Goal: Complete Application Form: Complete application form

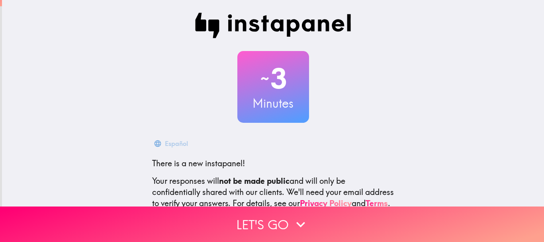
scroll to position [90, 0]
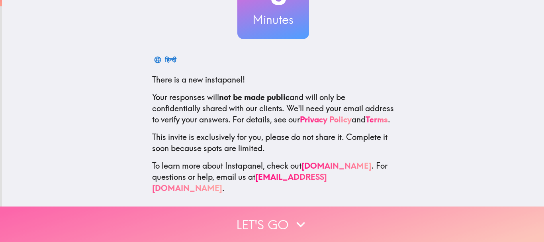
click at [295, 216] on icon "button" at bounding box center [301, 225] width 18 height 18
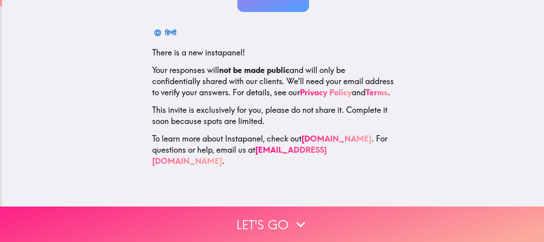
scroll to position [0, 0]
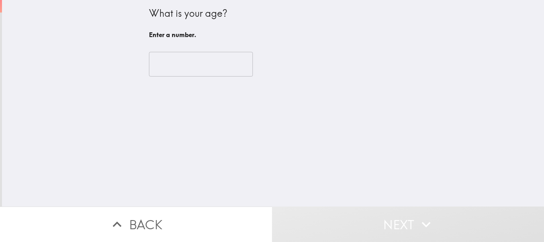
click at [181, 72] on input "number" at bounding box center [201, 64] width 104 height 25
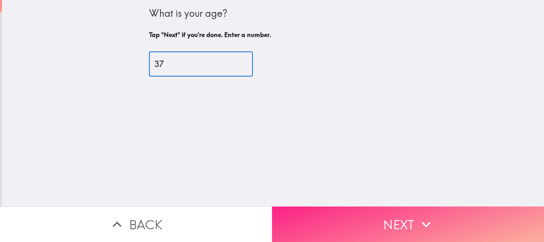
type input "37"
click at [361, 228] on button "Next" at bounding box center [408, 223] width 272 height 35
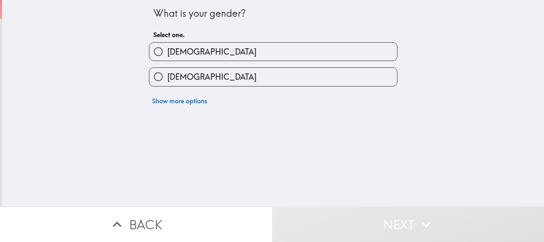
click at [204, 47] on label "[DEMOGRAPHIC_DATA]" at bounding box center [273, 52] width 248 height 18
click at [167, 47] on input "[DEMOGRAPHIC_DATA]" at bounding box center [158, 52] width 18 height 18
radio input "true"
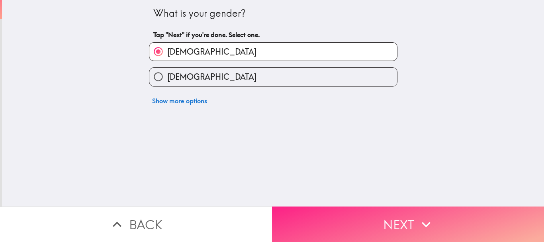
click at [367, 220] on button "Next" at bounding box center [408, 223] width 272 height 35
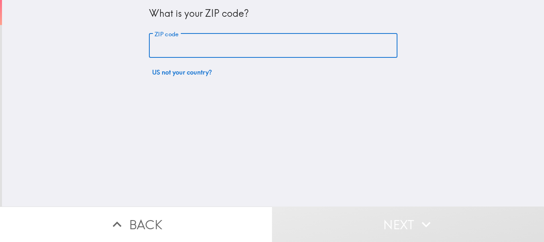
click at [191, 43] on input "ZIP code" at bounding box center [273, 45] width 249 height 25
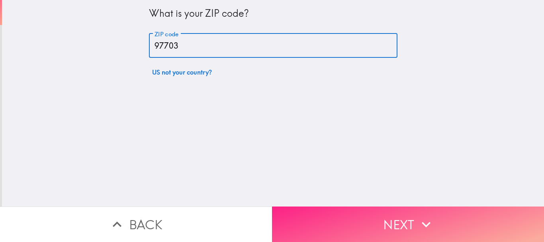
type input "97703"
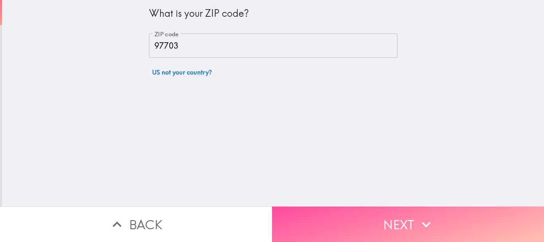
click at [342, 220] on button "Next" at bounding box center [408, 223] width 272 height 35
click at [342, 220] on div "Back Next" at bounding box center [272, 223] width 544 height 35
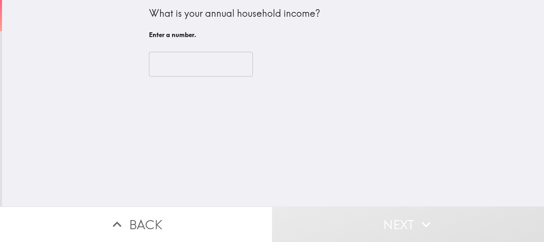
click at [174, 67] on input "number" at bounding box center [201, 64] width 104 height 25
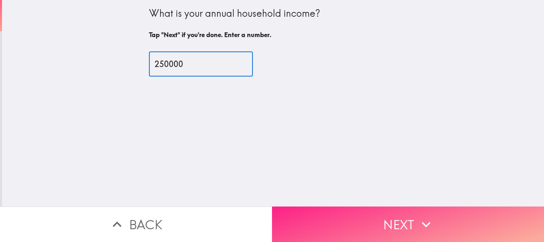
type input "250000"
click at [342, 230] on button "Next" at bounding box center [408, 223] width 272 height 35
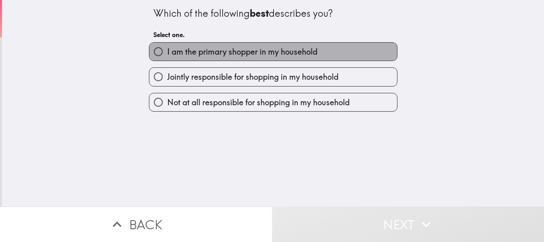
click at [192, 53] on span "I am the primary shopper in my household" at bounding box center [242, 51] width 150 height 11
click at [167, 53] on input "I am the primary shopper in my household" at bounding box center [158, 52] width 18 height 18
radio input "true"
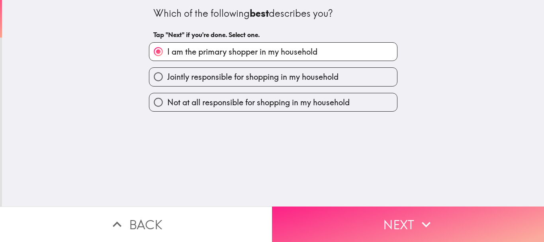
click at [349, 215] on button "Next" at bounding box center [408, 223] width 272 height 35
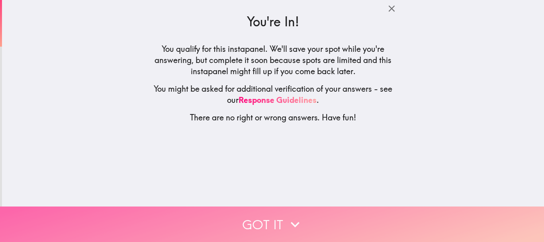
click at [297, 219] on icon "button" at bounding box center [295, 225] width 18 height 18
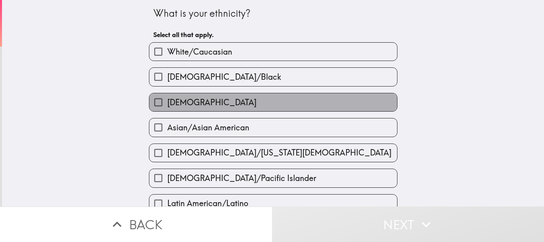
click at [178, 105] on span "[DEMOGRAPHIC_DATA]" at bounding box center [211, 102] width 89 height 11
click at [167, 105] on input "[DEMOGRAPHIC_DATA]" at bounding box center [158, 102] width 18 height 18
checkbox input "true"
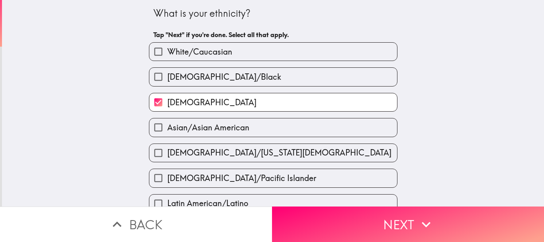
click at [175, 46] on span "White/Caucasian" at bounding box center [199, 51] width 65 height 11
click at [167, 46] on input "White/Caucasian" at bounding box center [158, 52] width 18 height 18
checkbox input "true"
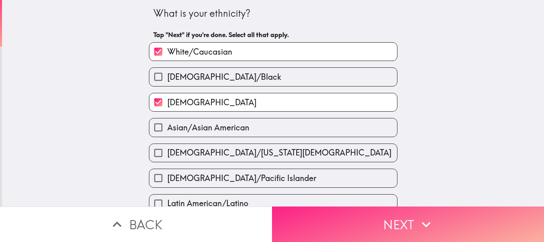
click at [347, 218] on button "Next" at bounding box center [408, 223] width 272 height 35
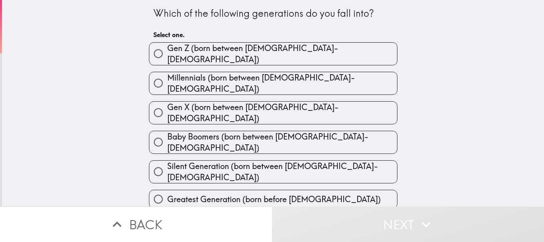
click at [201, 76] on span "Millennials (born between [DEMOGRAPHIC_DATA]-[DEMOGRAPHIC_DATA])" at bounding box center [282, 83] width 230 height 22
click at [167, 76] on input "Millennials (born between [DEMOGRAPHIC_DATA]-[DEMOGRAPHIC_DATA])" at bounding box center [158, 83] width 18 height 18
radio input "true"
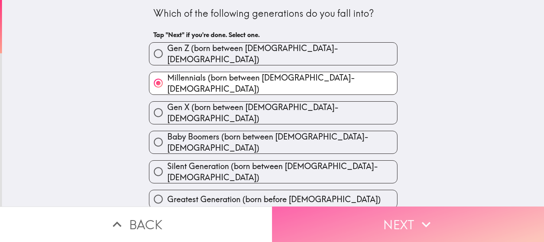
click at [347, 227] on button "Next" at bounding box center [408, 223] width 272 height 35
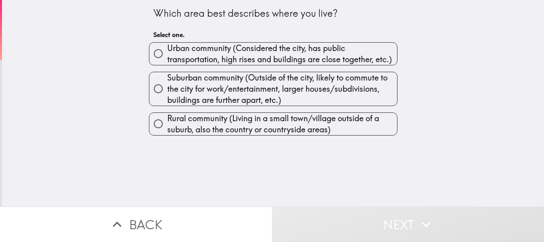
click at [202, 80] on span "Suburban community (Outside of the city, likely to commute to the city for work…" at bounding box center [282, 88] width 230 height 33
click at [167, 80] on input "Suburban community (Outside of the city, likely to commute to the city for work…" at bounding box center [158, 89] width 18 height 18
radio input "true"
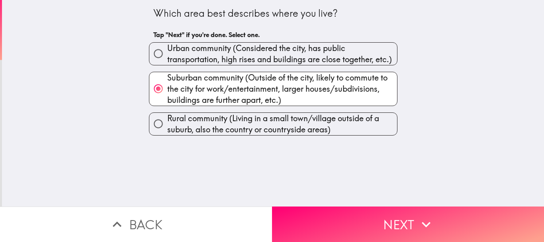
click at [355, 218] on button "Next" at bounding box center [408, 223] width 272 height 35
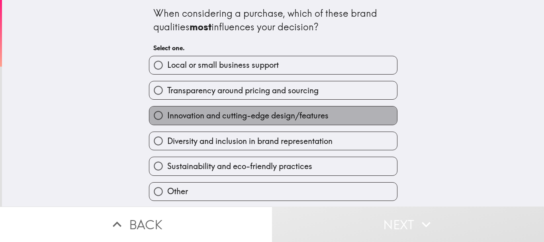
click at [178, 119] on span "Innovation and cutting-edge design/features" at bounding box center [247, 115] width 161 height 11
click at [167, 119] on input "Innovation and cutting-edge design/features" at bounding box center [158, 115] width 18 height 18
radio input "true"
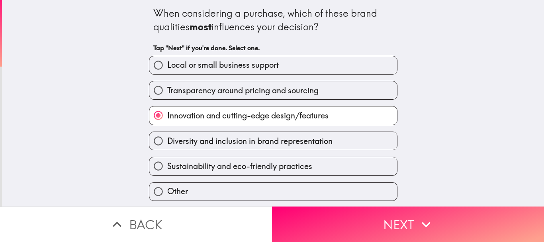
click at [250, 92] on span "Transparency around pricing and sourcing" at bounding box center [242, 90] width 151 height 11
click at [167, 92] on input "Transparency around pricing and sourcing" at bounding box center [158, 90] width 18 height 18
radio input "true"
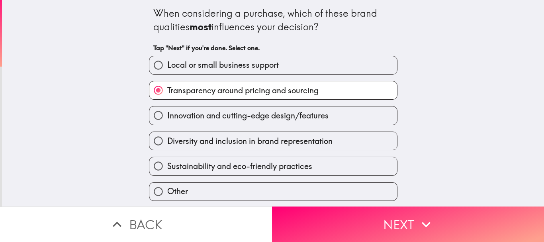
click at [274, 117] on span "Innovation and cutting-edge design/features" at bounding box center [247, 115] width 161 height 11
click at [167, 117] on input "Innovation and cutting-edge design/features" at bounding box center [158, 115] width 18 height 18
radio input "true"
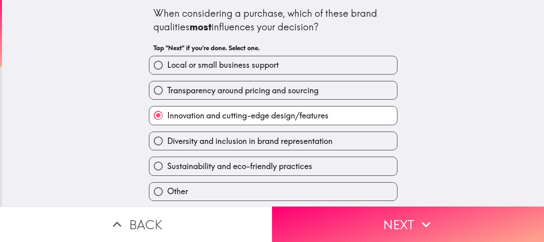
click at [274, 142] on span "Diversity and inclusion in brand representation" at bounding box center [249, 140] width 165 height 11
click at [167, 142] on input "Diversity and inclusion in brand representation" at bounding box center [158, 141] width 18 height 18
radio input "true"
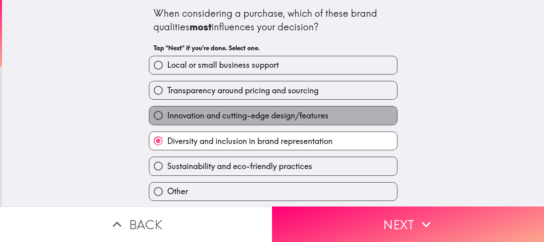
click at [254, 119] on span "Innovation and cutting-edge design/features" at bounding box center [247, 115] width 161 height 11
click at [167, 119] on input "Innovation and cutting-edge design/features" at bounding box center [158, 115] width 18 height 18
radio input "true"
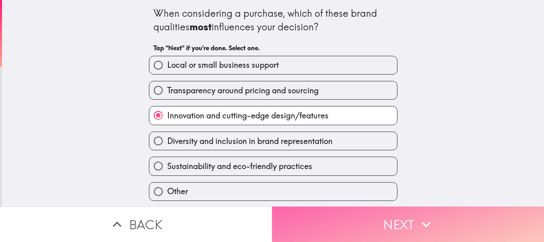
click at [352, 218] on button "Next" at bounding box center [408, 223] width 272 height 35
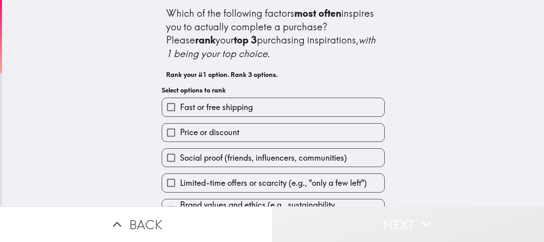
click at [283, 223] on button "Next" at bounding box center [408, 223] width 272 height 35
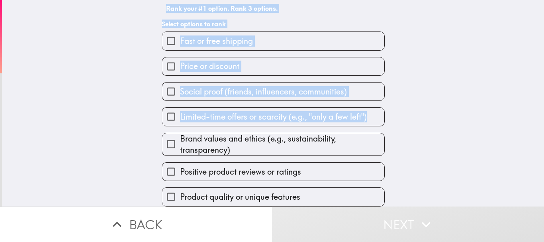
scroll to position [72, 0]
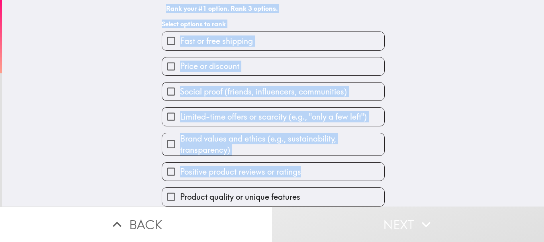
drag, startPoint x: 142, startPoint y: 8, endPoint x: 457, endPoint y: 134, distance: 339.6
click at [320, 192] on div "Which of the following factors most often inspires you to actually complete a p…" at bounding box center [273, 70] width 255 height 273
click at [457, 134] on div "Which of the following factors most often inspires you to actually complete a p…" at bounding box center [273, 103] width 542 height 206
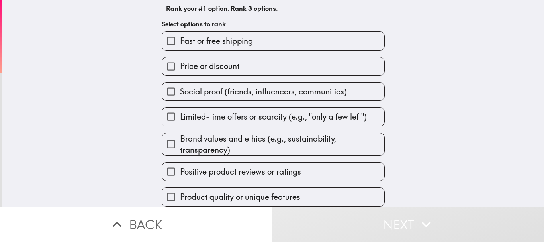
scroll to position [0, 0]
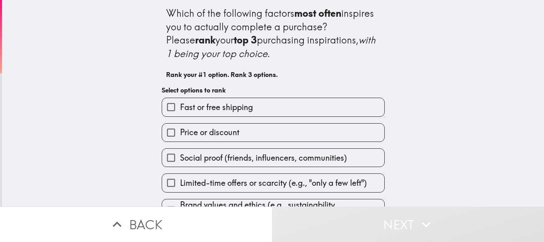
click at [295, 33] on div "Which of the following factors most often inspires you to actually complete a p…" at bounding box center [273, 33] width 214 height 53
click at [166, 61] on div "Which of the following factors most often inspires you to actually complete a p…" at bounding box center [273, 44] width 214 height 76
click at [349, 32] on div "Which of the following factors most often inspires you to actually complete a p…" at bounding box center [273, 33] width 214 height 53
click at [166, 61] on h4 "Which of the following factors most often inspires you to actually complete a p…" at bounding box center [273, 33] width 214 height 54
click at [164, 137] on input "Price or discount" at bounding box center [171, 133] width 18 height 18
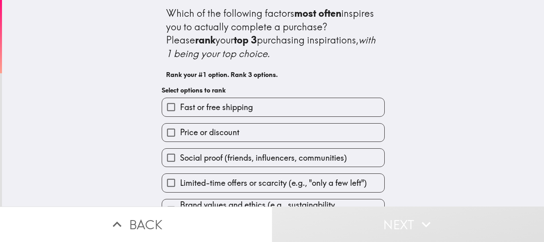
click at [164, 116] on input "Fast or free shipping" at bounding box center [171, 107] width 18 height 18
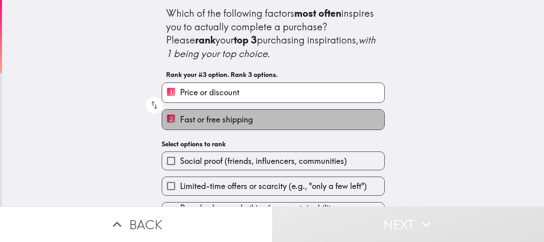
click at [244, 122] on span "Fast or free shipping" at bounding box center [216, 119] width 73 height 11
click at [180, 122] on input "2 Fast or free shipping" at bounding box center [171, 120] width 18 height 20
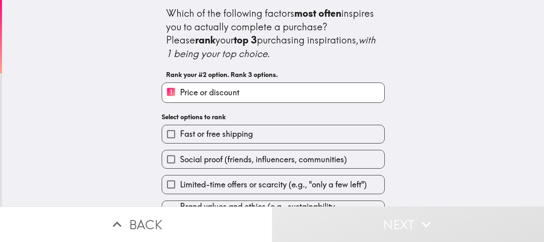
scroll to position [74, 0]
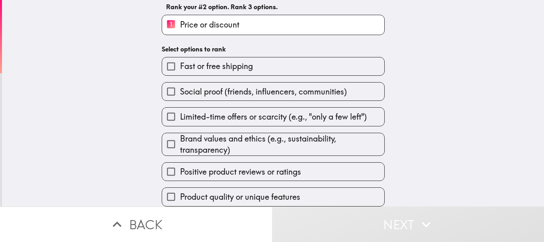
click at [213, 136] on span "Brand values and ethics (e.g., sustainability, transparency)" at bounding box center [282, 144] width 204 height 22
click at [180, 136] on input "Brand values and ethics (e.g., sustainability, transparency)" at bounding box center [171, 144] width 18 height 18
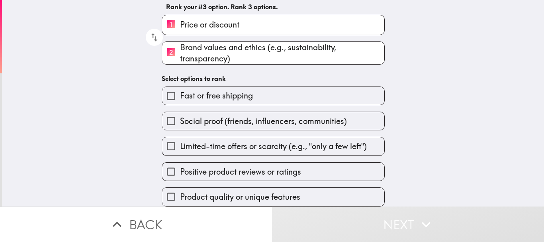
click at [211, 166] on span "Positive product reviews or ratings" at bounding box center [240, 171] width 121 height 11
click at [180, 165] on input "Positive product reviews or ratings" at bounding box center [171, 172] width 18 height 18
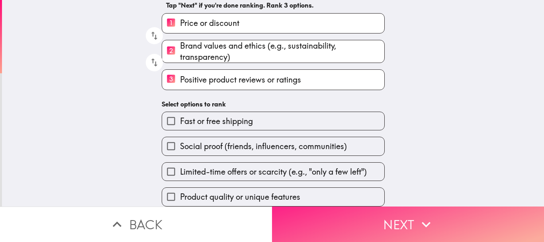
click at [356, 214] on button "Next" at bounding box center [408, 223] width 272 height 35
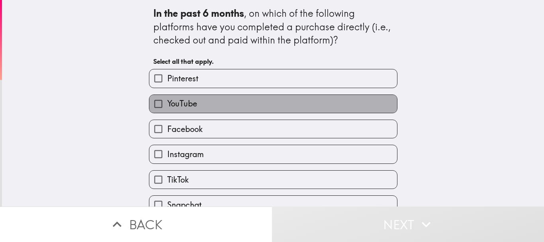
click at [204, 104] on label "YouTube" at bounding box center [273, 104] width 248 height 18
click at [167, 104] on input "YouTube" at bounding box center [158, 104] width 18 height 18
checkbox input "true"
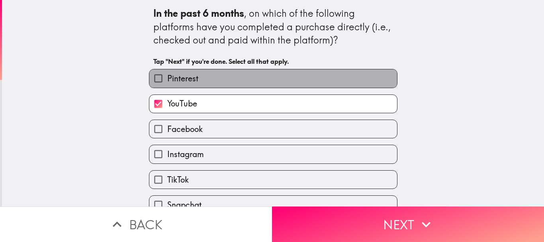
click at [194, 86] on label "Pinterest" at bounding box center [273, 78] width 248 height 18
click at [167, 86] on input "Pinterest" at bounding box center [158, 78] width 18 height 18
checkbox input "true"
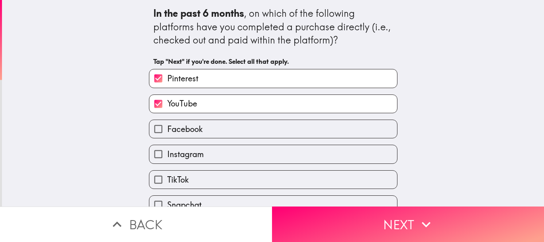
click at [210, 128] on label "Facebook" at bounding box center [273, 129] width 248 height 18
click at [167, 128] on input "Facebook" at bounding box center [158, 129] width 18 height 18
checkbox input "true"
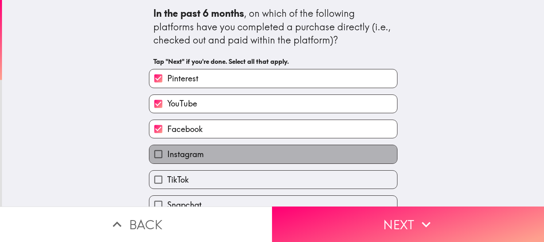
drag, startPoint x: 217, startPoint y: 154, endPoint x: 222, endPoint y: 176, distance: 22.5
click at [218, 154] on label "Instagram" at bounding box center [273, 154] width 248 height 18
click at [167, 154] on input "Instagram" at bounding box center [158, 154] width 18 height 18
checkbox input "true"
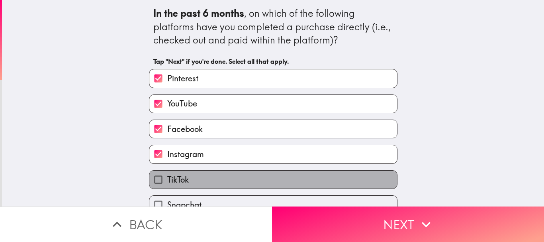
click at [223, 178] on label "TikTok" at bounding box center [273, 180] width 248 height 18
click at [167, 178] on input "TikTok" at bounding box center [158, 180] width 18 height 18
checkbox input "true"
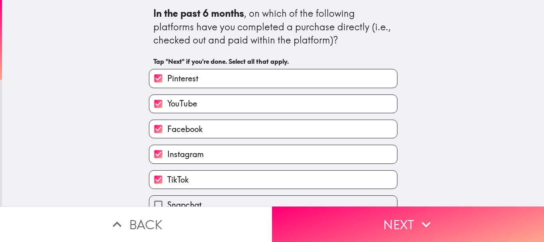
scroll to position [39, 0]
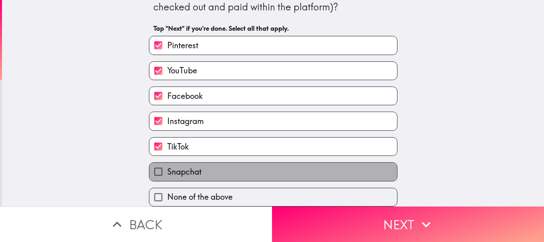
click at [221, 173] on label "Snapchat" at bounding box center [273, 172] width 248 height 18
click at [167, 173] on input "Snapchat" at bounding box center [158, 172] width 18 height 18
checkbox input "true"
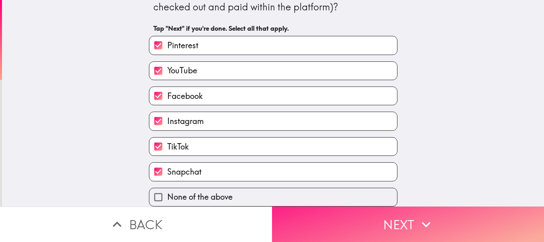
click at [341, 218] on button "Next" at bounding box center [408, 223] width 272 height 35
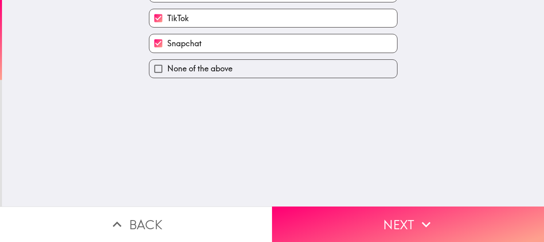
scroll to position [0, 0]
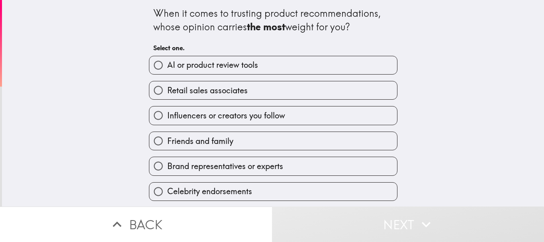
click at [210, 115] on span "Influencers or creators you follow" at bounding box center [226, 115] width 118 height 11
click at [167, 115] on input "Influencers or creators you follow" at bounding box center [158, 115] width 18 height 18
radio input "true"
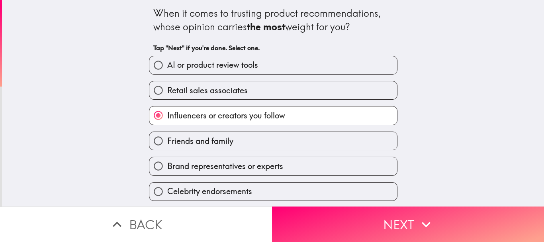
click at [230, 143] on label "Friends and family" at bounding box center [273, 141] width 248 height 18
click at [167, 143] on input "Friends and family" at bounding box center [158, 141] width 18 height 18
radio input "true"
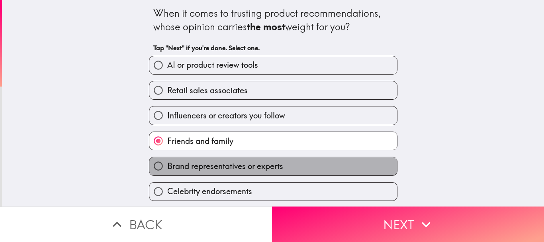
click at [231, 165] on span "Brand representatives or experts" at bounding box center [225, 166] width 116 height 11
click at [167, 165] on input "Brand representatives or experts" at bounding box center [158, 166] width 18 height 18
radio input "true"
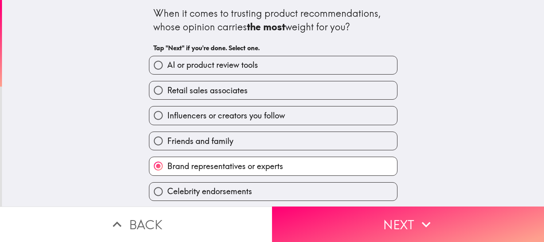
scroll to position [0, 0]
click at [224, 121] on span "Influencers or creators you follow" at bounding box center [226, 115] width 118 height 11
click at [167, 121] on input "Influencers or creators you follow" at bounding box center [158, 115] width 18 height 18
radio input "true"
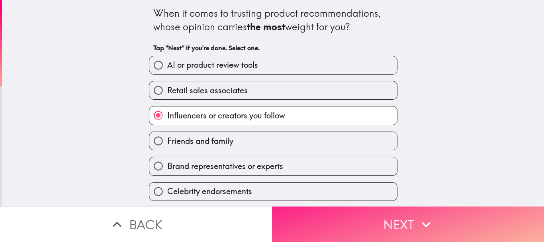
click at [369, 226] on button "Next" at bounding box center [408, 223] width 272 height 35
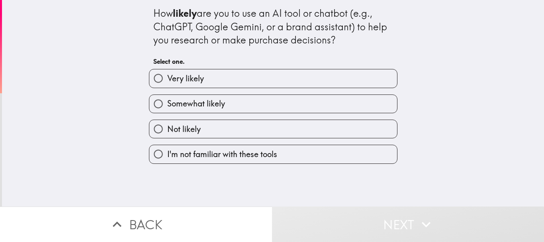
click at [210, 79] on label "Very likely" at bounding box center [273, 78] width 248 height 18
click at [167, 79] on input "Very likely" at bounding box center [158, 78] width 18 height 18
radio input "true"
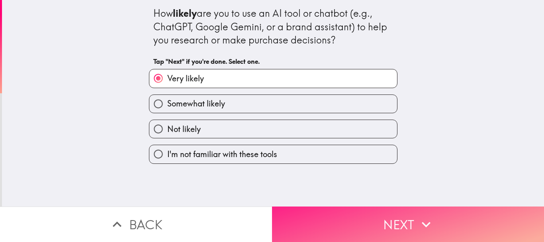
click at [371, 213] on button "Next" at bounding box center [408, 223] width 272 height 35
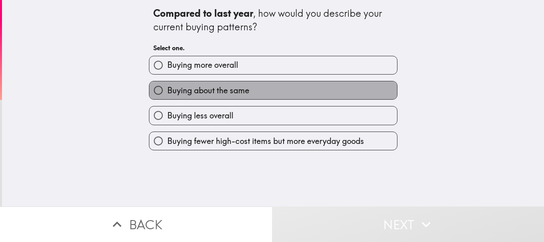
click at [222, 91] on span "Buying about the same" at bounding box center [208, 90] width 82 height 11
click at [167, 91] on input "Buying about the same" at bounding box center [158, 90] width 18 height 18
radio input "true"
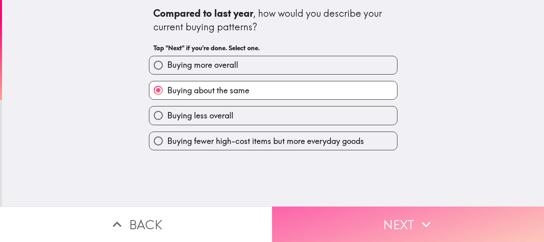
click at [336, 207] on button "Next" at bounding box center [408, 223] width 272 height 35
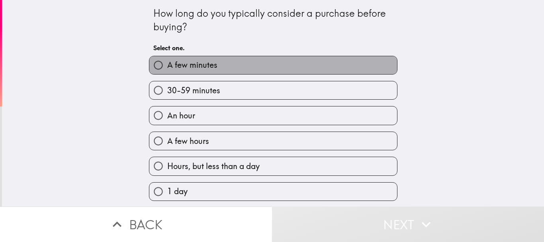
click at [221, 70] on label "A few minutes" at bounding box center [273, 65] width 248 height 18
click at [167, 70] on input "A few minutes" at bounding box center [158, 65] width 18 height 18
radio input "true"
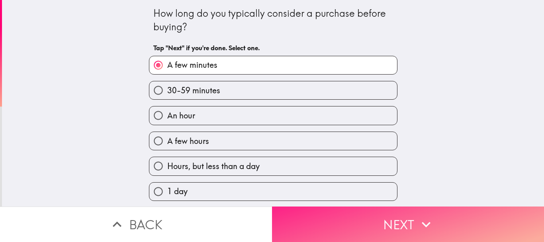
click at [355, 218] on button "Next" at bounding box center [408, 223] width 272 height 35
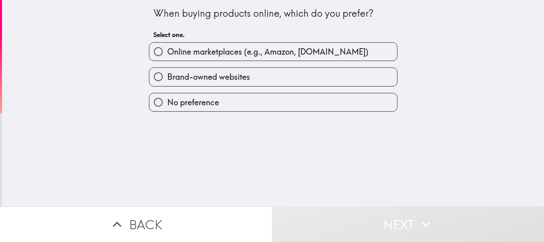
click at [214, 49] on span "Online marketplaces (e.g., Amazon, [DOMAIN_NAME])" at bounding box center [267, 51] width 201 height 11
click at [167, 49] on input "Online marketplaces (e.g., Amazon, [DOMAIN_NAME])" at bounding box center [158, 52] width 18 height 18
radio input "true"
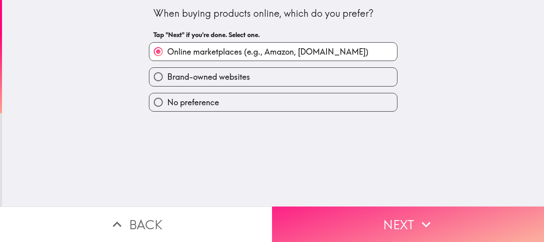
click at [380, 213] on button "Next" at bounding box center [408, 223] width 272 height 35
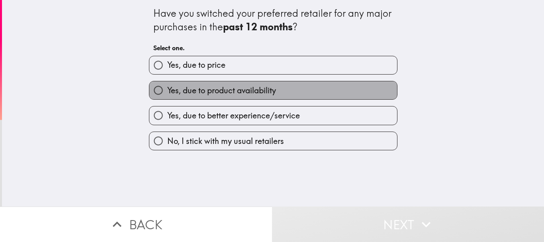
click at [240, 92] on span "Yes, due to product availability" at bounding box center [221, 90] width 109 height 11
click at [167, 92] on input "Yes, due to product availability" at bounding box center [158, 90] width 18 height 18
radio input "true"
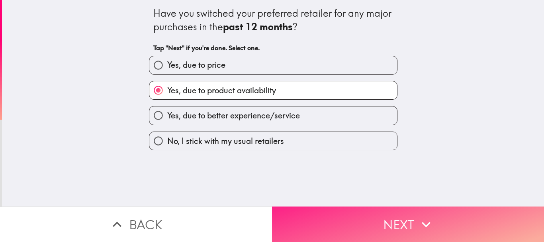
click at [336, 216] on button "Next" at bounding box center [408, 223] width 272 height 35
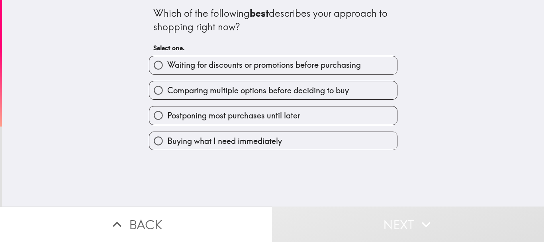
click at [210, 90] on span "Comparing multiple options before deciding to buy" at bounding box center [258, 90] width 182 height 11
click at [167, 90] on input "Comparing multiple options before deciding to buy" at bounding box center [158, 90] width 18 height 18
radio input "true"
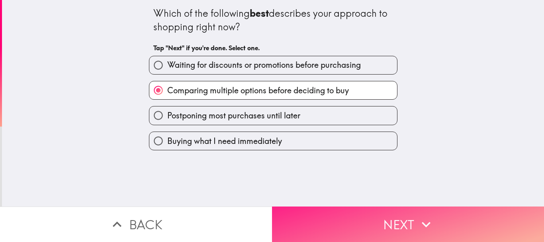
click at [340, 210] on button "Next" at bounding box center [408, 223] width 272 height 35
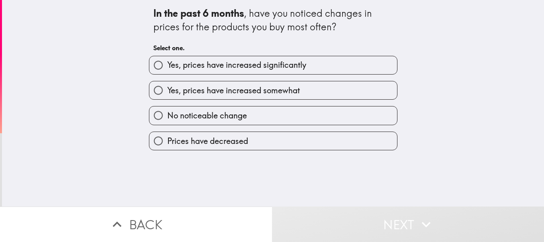
click at [214, 90] on span "Yes, prices have increased somewhat" at bounding box center [233, 90] width 133 height 11
click at [167, 90] on input "Yes, prices have increased somewhat" at bounding box center [158, 90] width 18 height 18
radio input "true"
drag, startPoint x: 214, startPoint y: 90, endPoint x: 274, endPoint y: 161, distance: 92.7
click at [214, 90] on span "Yes, prices have increased somewhat" at bounding box center [233, 90] width 133 height 11
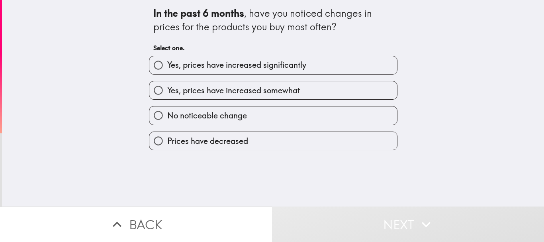
click at [167, 90] on input "Yes, prices have increased somewhat" at bounding box center [158, 90] width 18 height 18
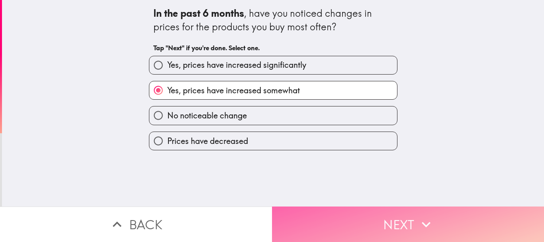
click at [324, 214] on button "Next" at bounding box center [408, 223] width 272 height 35
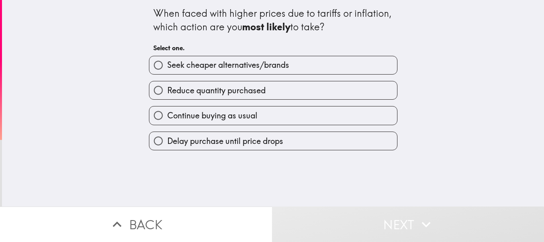
click at [220, 120] on span "Continue buying as usual" at bounding box center [212, 115] width 90 height 11
click at [167, 120] on input "Continue buying as usual" at bounding box center [158, 115] width 18 height 18
radio input "true"
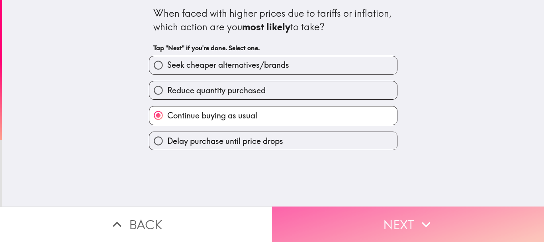
click at [346, 218] on button "Next" at bounding box center [408, 223] width 272 height 35
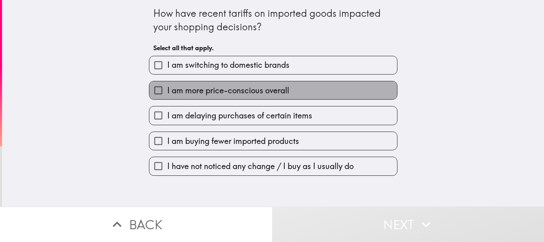
click at [219, 91] on span "I am more price-conscious overall" at bounding box center [228, 90] width 122 height 11
click at [167, 91] on input "I am more price-conscious overall" at bounding box center [158, 90] width 18 height 18
checkbox input "true"
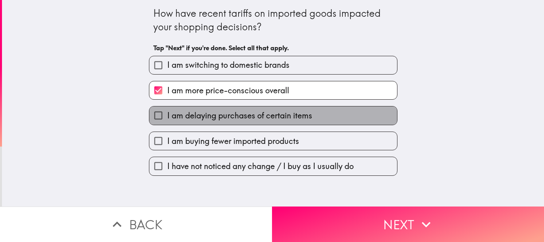
click at [224, 119] on span "I am delaying purchases of certain items" at bounding box center [239, 115] width 145 height 11
click at [167, 119] on input "I am delaying purchases of certain items" at bounding box center [158, 115] width 18 height 18
checkbox input "true"
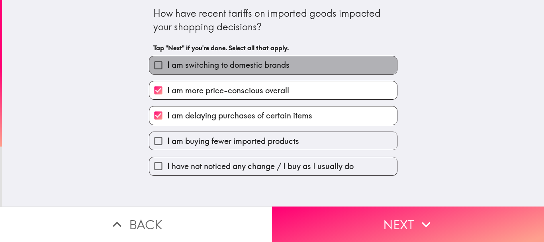
click at [194, 67] on span "I am switching to domestic brands" at bounding box center [228, 64] width 122 height 11
click at [167, 67] on input "I am switching to domestic brands" at bounding box center [158, 65] width 18 height 18
click at [194, 68] on span "I am switching to domestic brands" at bounding box center [228, 64] width 122 height 11
click at [167, 68] on input "I am switching to domestic brands" at bounding box center [158, 65] width 18 height 18
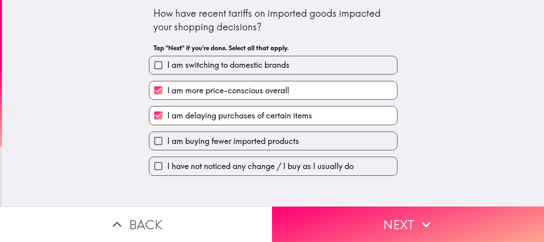
click at [219, 65] on span "I am switching to domestic brands" at bounding box center [228, 64] width 122 height 11
click at [167, 65] on input "I am switching to domestic brands" at bounding box center [158, 65] width 18 height 18
checkbox input "true"
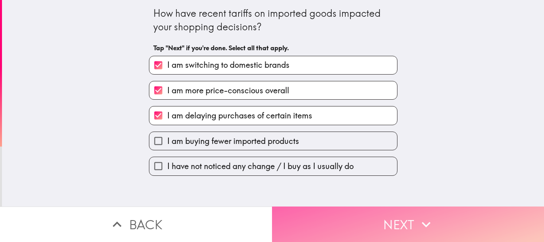
click at [330, 206] on button "Next" at bounding box center [408, 223] width 272 height 35
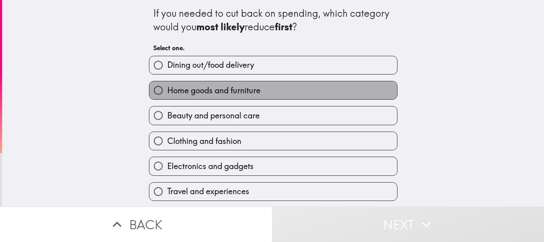
click at [231, 87] on span "Home goods and furniture" at bounding box center [213, 90] width 93 height 11
click at [167, 87] on input "Home goods and furniture" at bounding box center [158, 90] width 18 height 18
radio input "true"
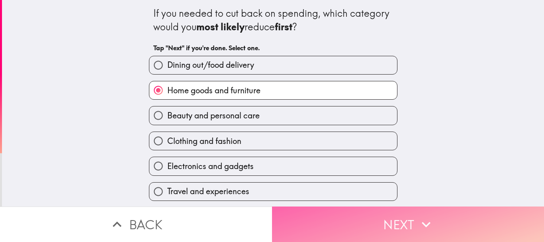
click at [331, 226] on button "Next" at bounding box center [408, 223] width 272 height 35
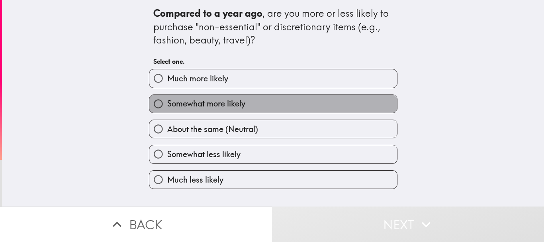
click at [232, 105] on span "Somewhat more likely" at bounding box center [206, 103] width 78 height 11
click at [167, 105] on input "Somewhat more likely" at bounding box center [158, 104] width 18 height 18
radio input "true"
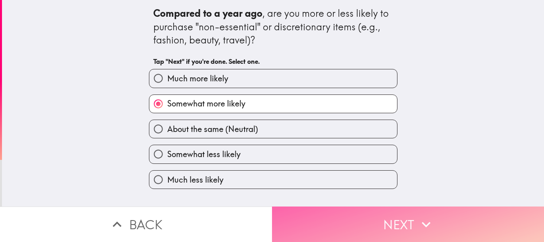
click at [321, 210] on button "Next" at bounding box center [408, 223] width 272 height 35
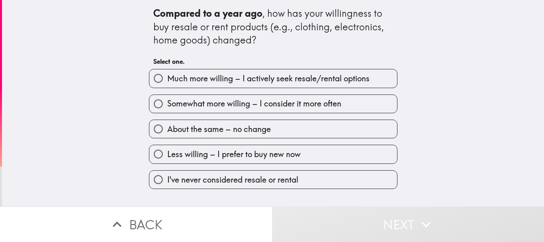
click at [222, 98] on span "Somewhat more willing – I consider it more often" at bounding box center [254, 103] width 174 height 11
click at [167, 98] on input "Somewhat more willing – I consider it more often" at bounding box center [158, 104] width 18 height 18
radio input "true"
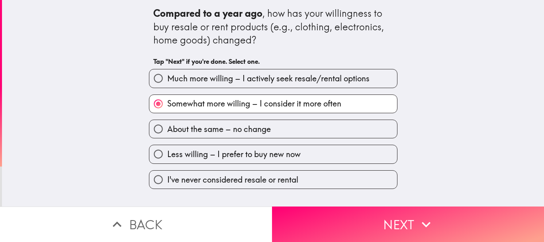
click at [243, 126] on span "About the same – no change" at bounding box center [219, 129] width 104 height 11
click at [167, 126] on input "About the same – no change" at bounding box center [158, 129] width 18 height 18
radio input "true"
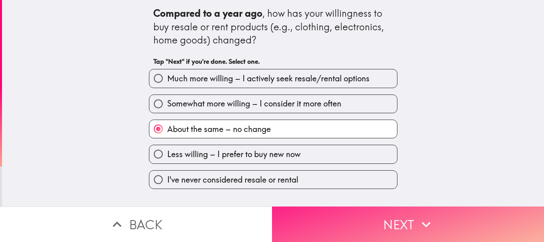
click at [340, 216] on button "Next" at bounding box center [408, 223] width 272 height 35
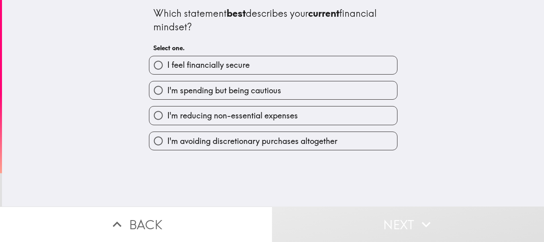
click at [220, 90] on span "I'm spending but being cautious" at bounding box center [224, 90] width 114 height 11
click at [167, 90] on input "I'm spending but being cautious" at bounding box center [158, 90] width 18 height 18
radio input "true"
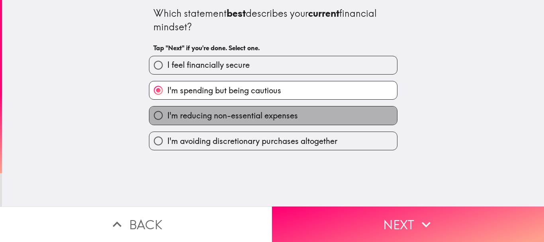
click at [265, 113] on span "I'm reducing non-essential expenses" at bounding box center [232, 115] width 131 height 11
click at [167, 113] on input "I'm reducing non-essential expenses" at bounding box center [158, 115] width 18 height 18
radio input "true"
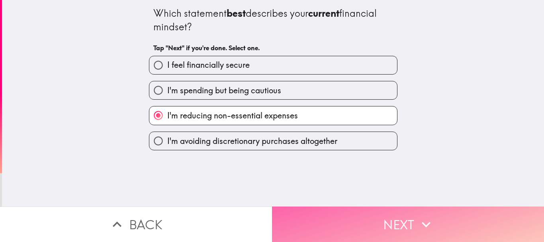
click at [347, 221] on button "Next" at bounding box center [408, 223] width 272 height 35
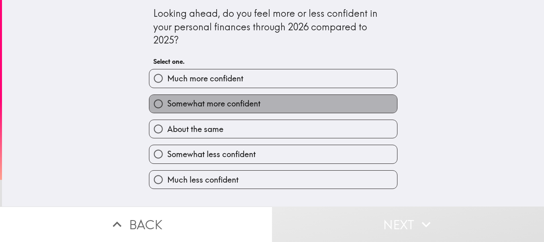
click at [230, 106] on span "Somewhat more confident" at bounding box center [213, 103] width 93 height 11
click at [167, 106] on input "Somewhat more confident" at bounding box center [158, 104] width 18 height 18
radio input "true"
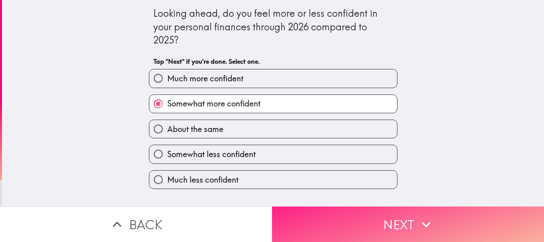
click at [334, 214] on button "Next" at bounding box center [408, 223] width 272 height 35
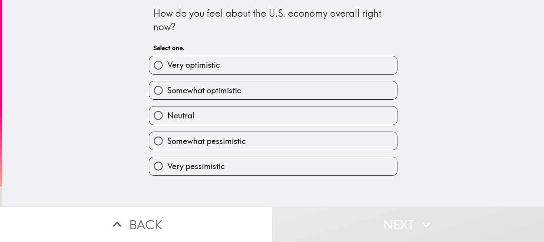
click at [219, 92] on span "Somewhat optimistic" at bounding box center [204, 90] width 74 height 11
click at [167, 92] on input "Somewhat optimistic" at bounding box center [158, 90] width 18 height 18
radio input "true"
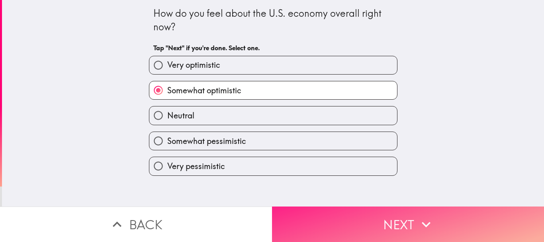
click at [319, 217] on button "Next" at bounding box center [408, 223] width 272 height 35
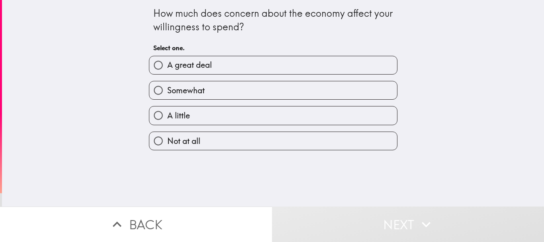
click at [222, 75] on div "Somewhat" at bounding box center [270, 87] width 255 height 25
click at [234, 115] on label "A little" at bounding box center [273, 115] width 248 height 18
click at [167, 115] on input "A little" at bounding box center [158, 115] width 18 height 18
radio input "true"
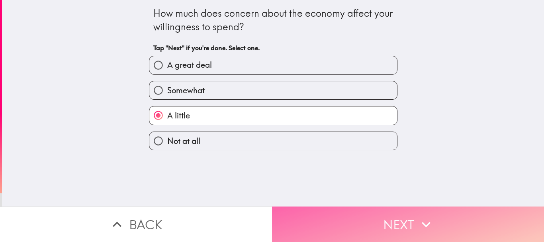
click at [357, 213] on button "Next" at bounding box center [408, 223] width 272 height 35
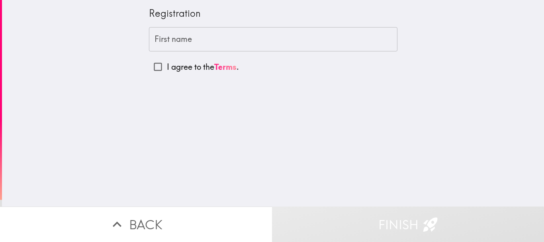
click at [209, 40] on input "First name" at bounding box center [273, 39] width 249 height 25
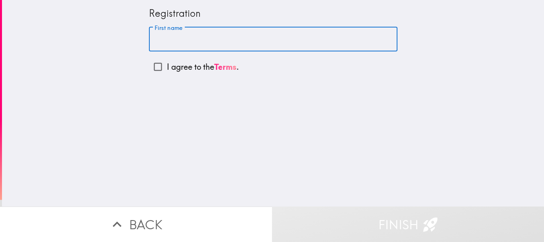
click at [209, 40] on input "First name" at bounding box center [273, 39] width 249 height 25
type input "[PERSON_NAME]"
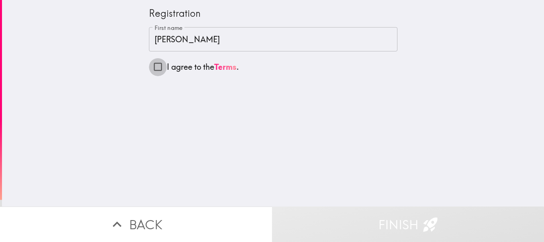
click at [149, 64] on input "I agree to the Terms ." at bounding box center [158, 67] width 18 height 18
checkbox input "true"
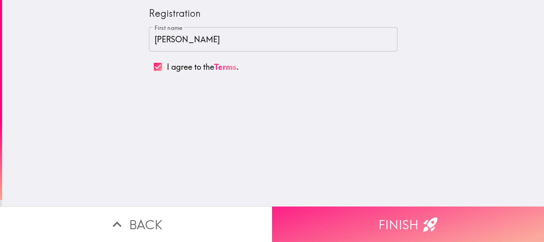
click at [358, 230] on button "Finish" at bounding box center [408, 223] width 272 height 35
